Goal: Information Seeking & Learning: Learn about a topic

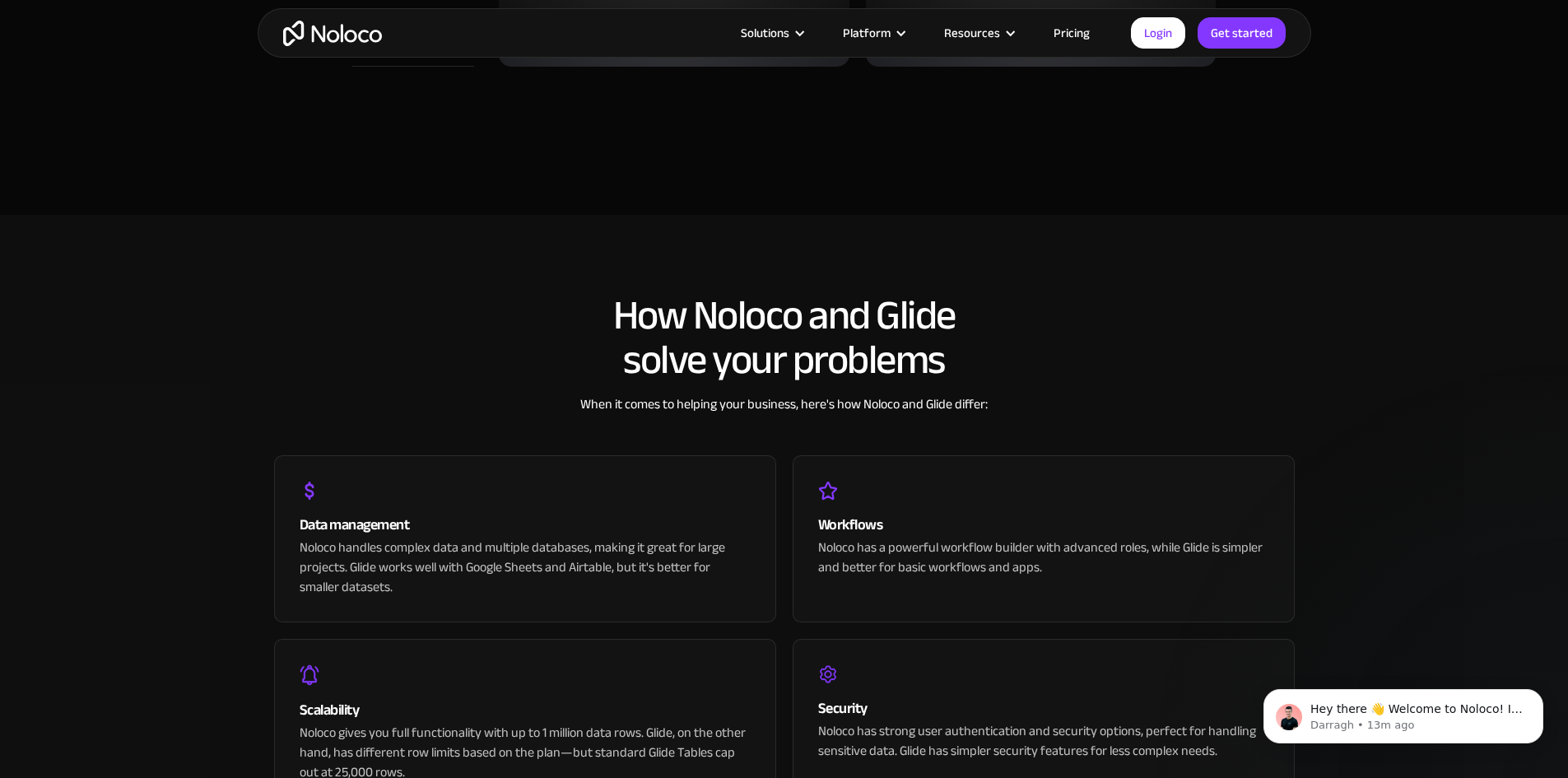
scroll to position [3128, 0]
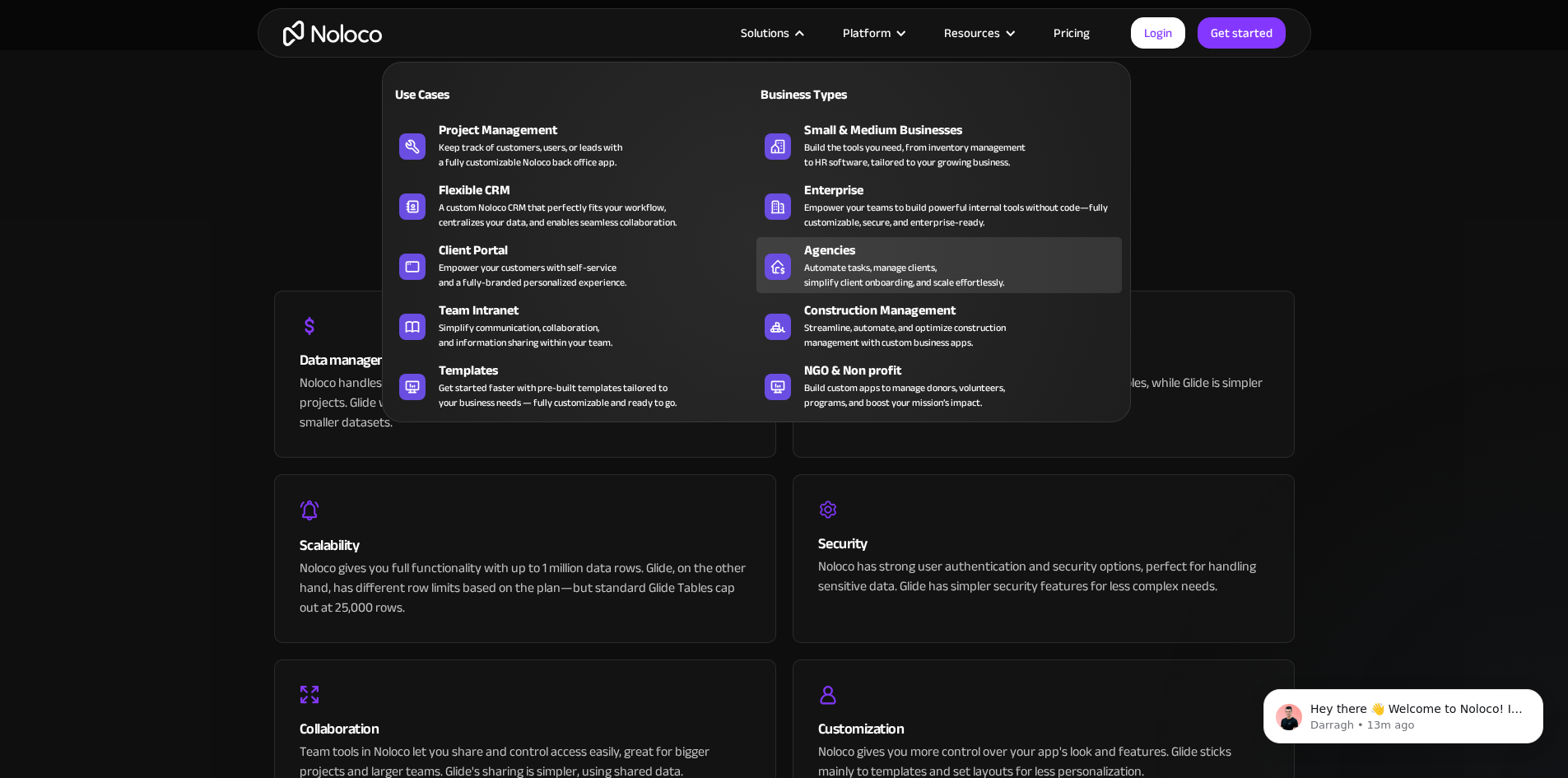
drag, startPoint x: 836, startPoint y: 262, endPoint x: 816, endPoint y: 257, distance: 20.6
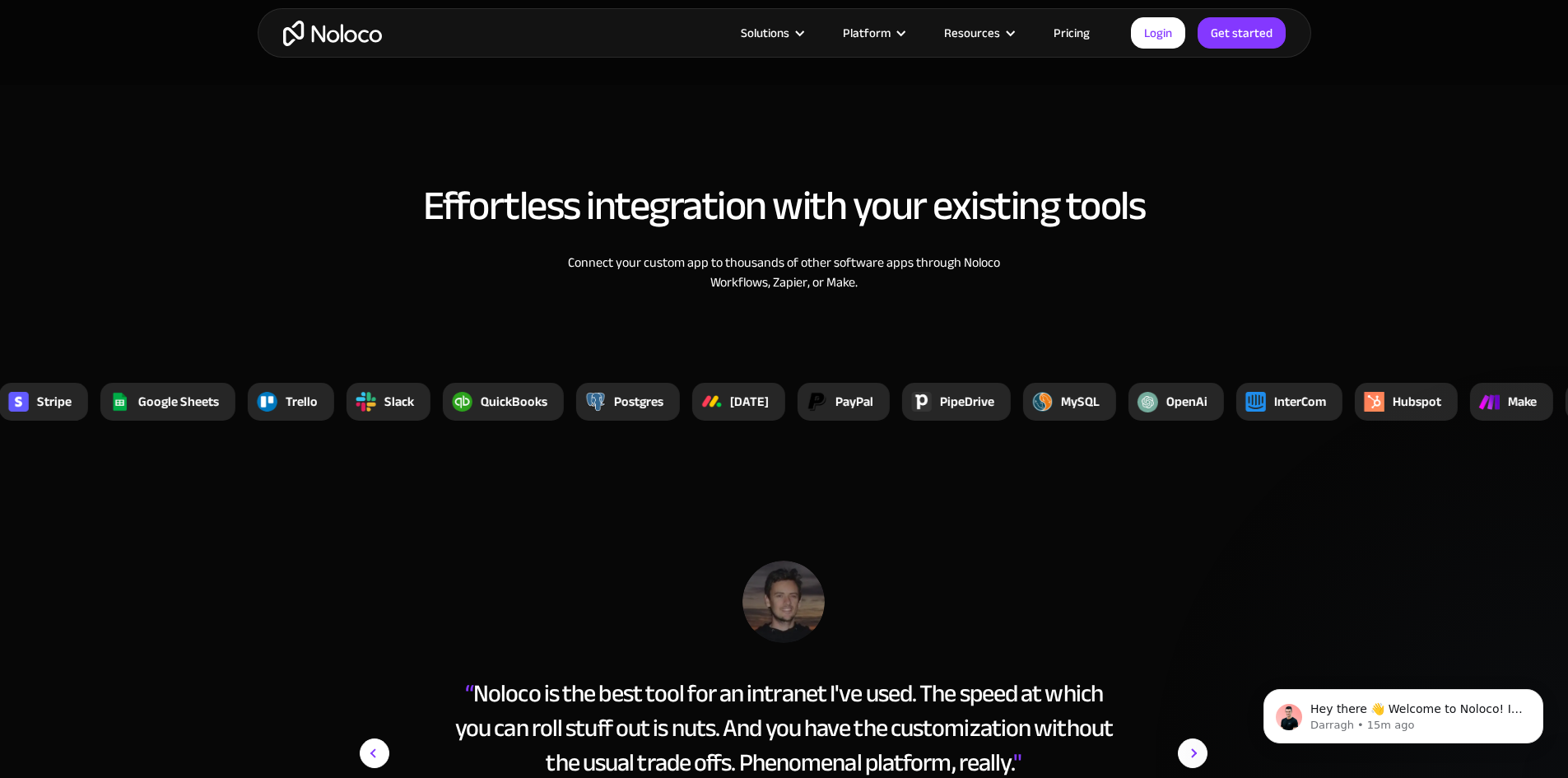
scroll to position [5515, 0]
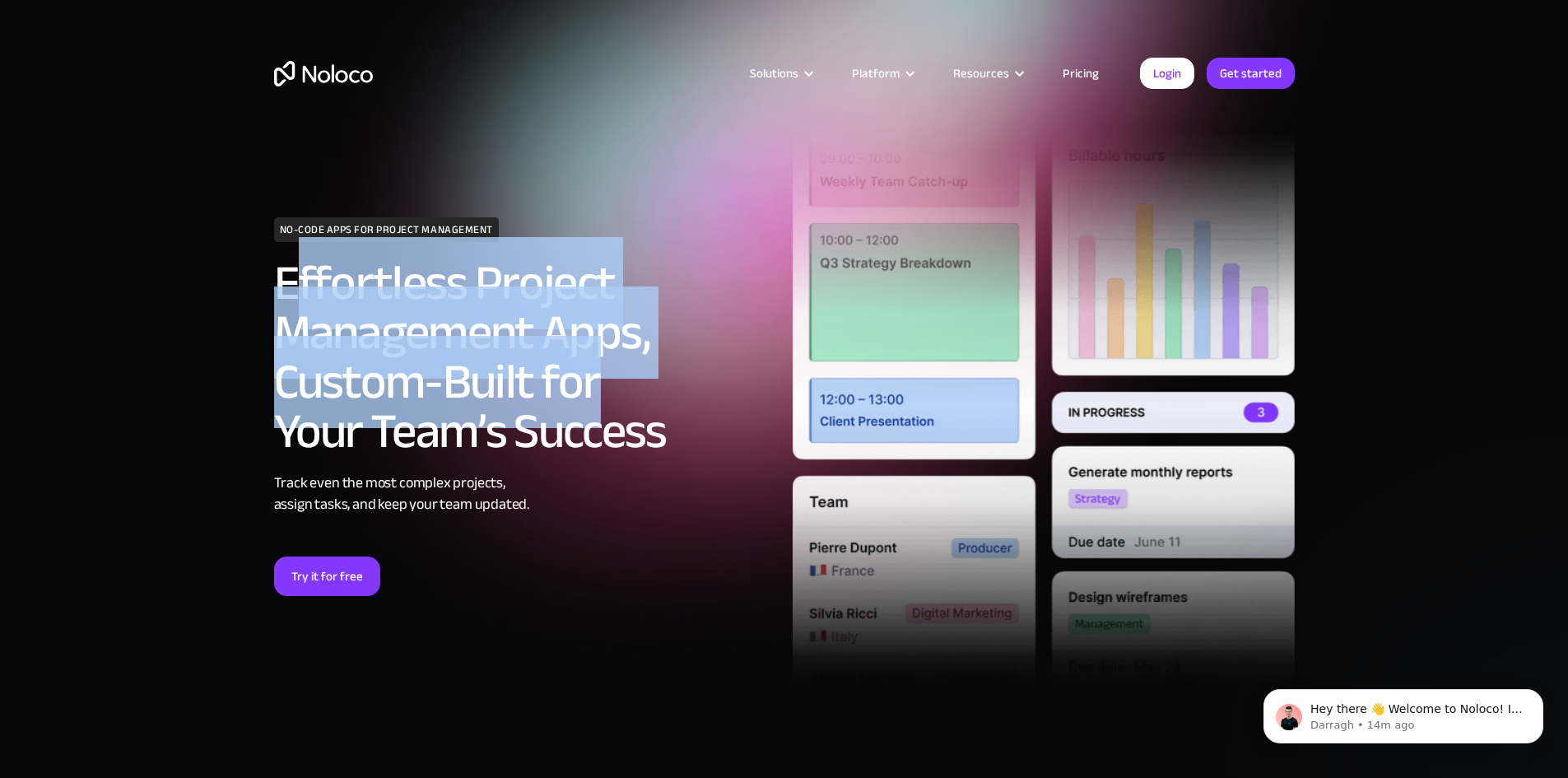
drag, startPoint x: 301, startPoint y: 284, endPoint x: 644, endPoint y: 380, distance: 356.2
click at [644, 380] on h2 "Effortless Project Management Apps, Custom-Built for Your Team’s Success" at bounding box center [525, 357] width 502 height 198
click at [641, 374] on h2 "Effortless Project Management Apps, Custom-Built for Your Team’s Success" at bounding box center [525, 357] width 502 height 198
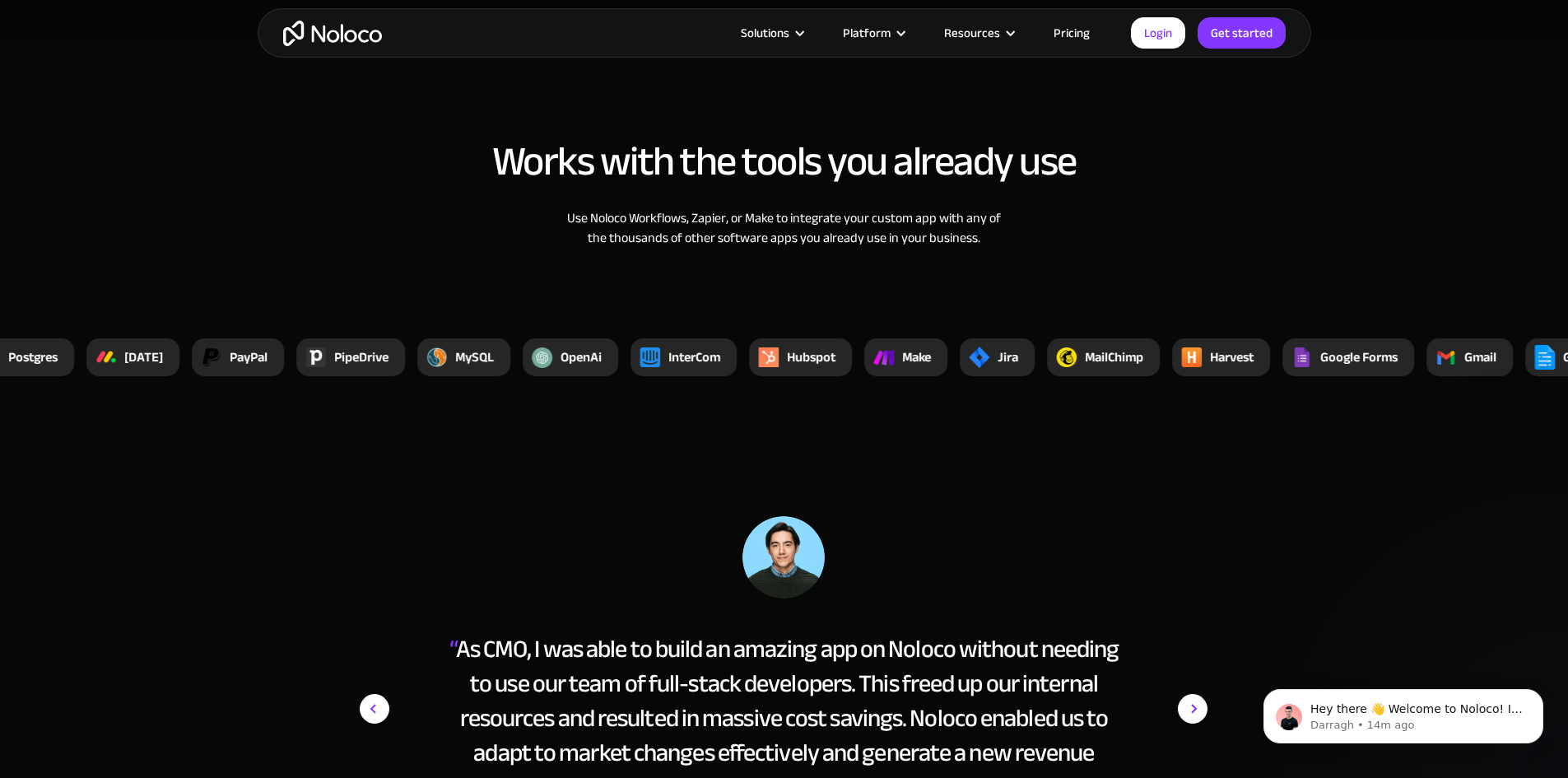
scroll to position [6091, 0]
